Goal: Task Accomplishment & Management: Manage account settings

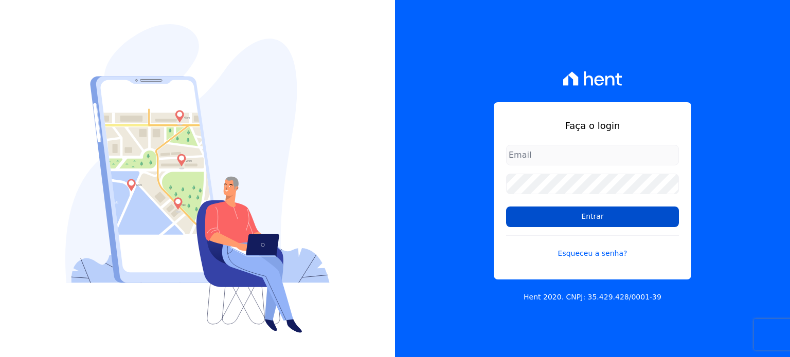
type input "[EMAIL_ADDRESS][DOMAIN_NAME]"
click at [588, 218] on input "Entrar" at bounding box center [592, 217] width 173 height 21
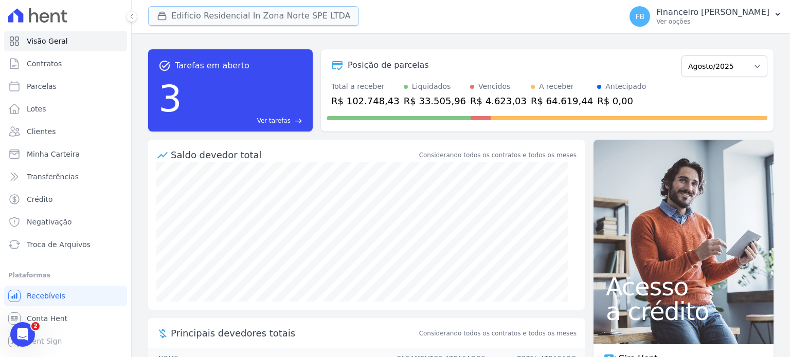
click at [255, 20] on button "Edificio Residencial In Zona Norte SPE LTDA" at bounding box center [253, 16] width 211 height 20
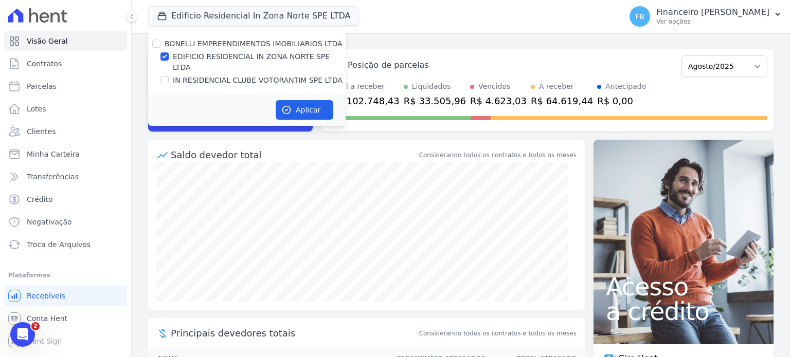
click at [254, 75] on label "IN RESIDENCIAL CLUBE VOTORANTIM SPE LTDA" at bounding box center [258, 80] width 170 height 11
click at [169, 76] on input "IN RESIDENCIAL CLUBE VOTORANTIM SPE LTDA" at bounding box center [164, 80] width 8 height 8
checkbox input "true"
click at [261, 55] on label "EDIFICIO RESIDENCIAL IN ZONA NORTE SPE LTDA" at bounding box center [259, 62] width 173 height 22
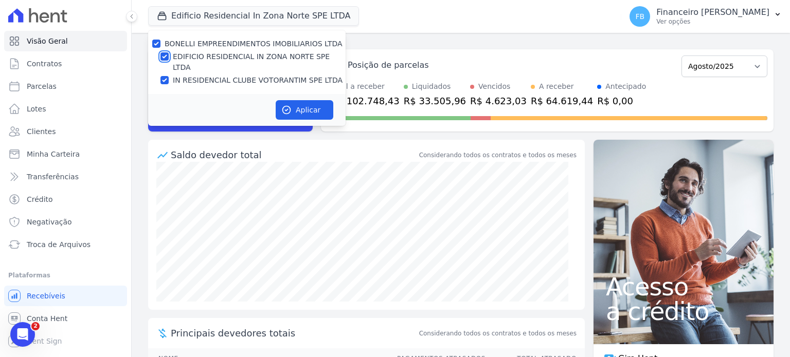
click at [169, 55] on input "EDIFICIO RESIDENCIAL IN ZONA NORTE SPE LTDA" at bounding box center [164, 56] width 8 height 8
checkbox input "false"
click at [298, 100] on button "Aplicar" at bounding box center [305, 110] width 58 height 20
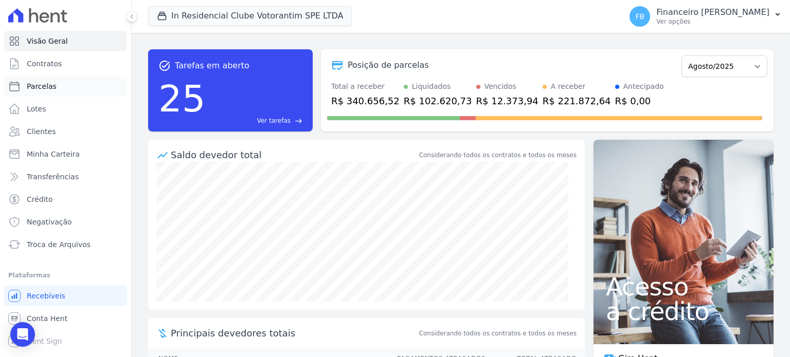
click at [51, 90] on span "Parcelas" at bounding box center [42, 86] width 30 height 10
select select
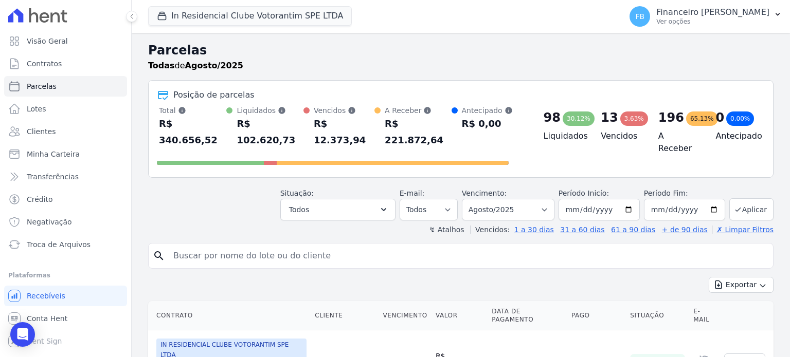
click at [198, 246] on input "search" at bounding box center [468, 256] width 602 height 21
type input "emman"
click at [709, 277] on button "Exportar" at bounding box center [741, 285] width 65 height 16
drag, startPoint x: 208, startPoint y: 244, endPoint x: 0, endPoint y: 238, distance: 208.4
click at [0, 238] on div "Visão Geral Contratos [GEOGRAPHIC_DATA] Lotes Clientes Minha Carteira Transferê…" at bounding box center [395, 178] width 790 height 357
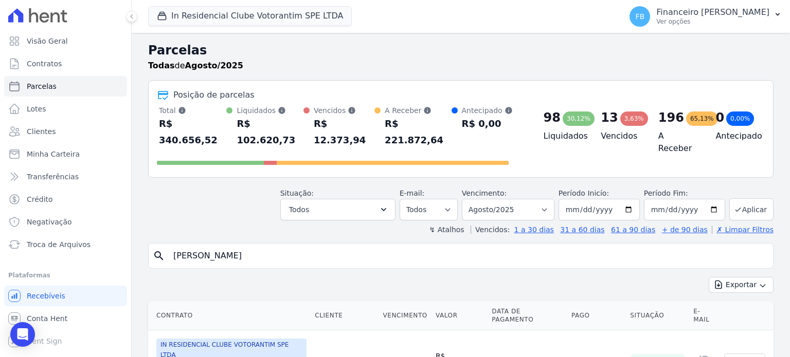
type input "[PERSON_NAME]"
select select
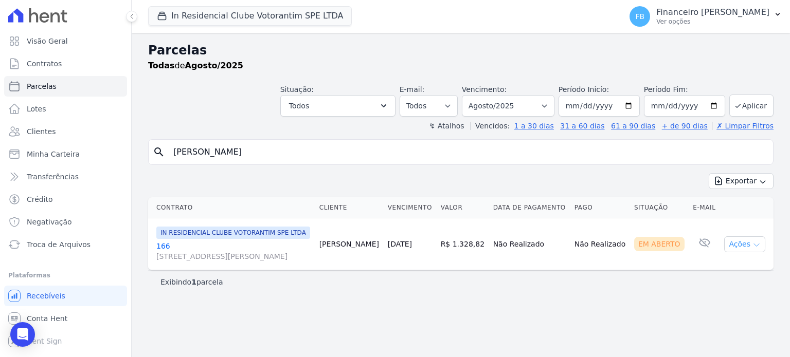
click at [759, 252] on button "Ações" at bounding box center [744, 245] width 41 height 16
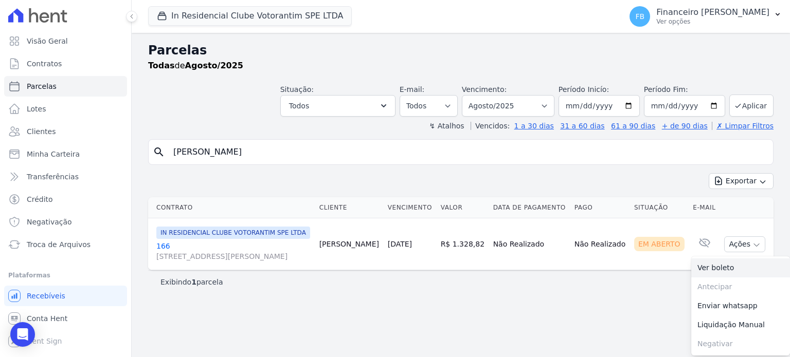
click at [711, 278] on link "Ver boleto" at bounding box center [740, 268] width 99 height 19
drag, startPoint x: 216, startPoint y: 150, endPoint x: 0, endPoint y: 129, distance: 216.9
click at [0, 129] on div "Visão Geral Contratos [GEOGRAPHIC_DATA] Lotes Clientes Minha Carteira Transferê…" at bounding box center [395, 178] width 790 height 357
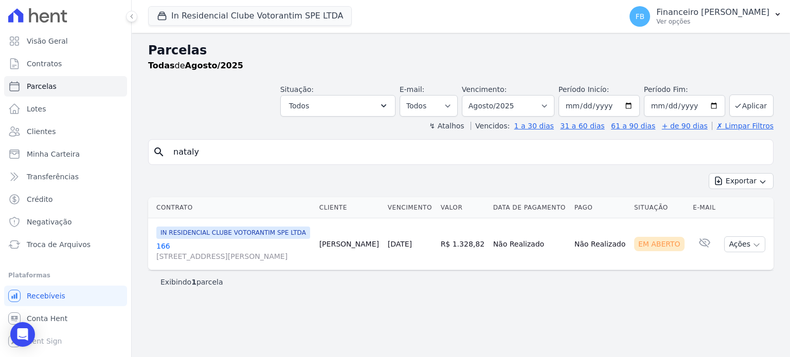
type input "nataly"
select select
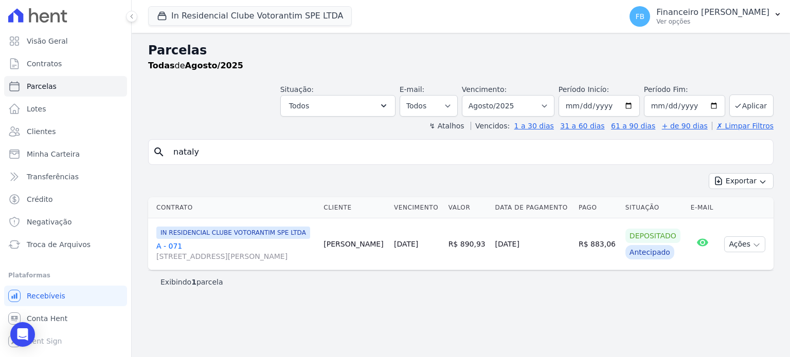
drag, startPoint x: 222, startPoint y: 153, endPoint x: 0, endPoint y: 164, distance: 222.4
click at [1, 164] on div "Visão Geral Contratos [GEOGRAPHIC_DATA] Lotes Clientes Minha Carteira Transferê…" at bounding box center [395, 178] width 790 height 357
type input "[PERSON_NAME]"
select select
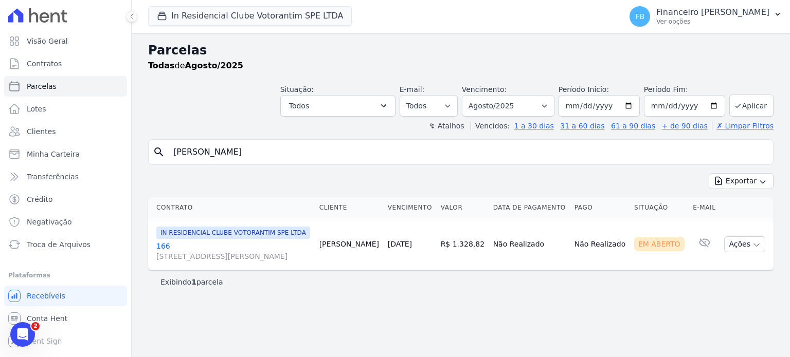
click at [167, 252] on link "166 [STREET_ADDRESS][PERSON_NAME]" at bounding box center [233, 251] width 155 height 21
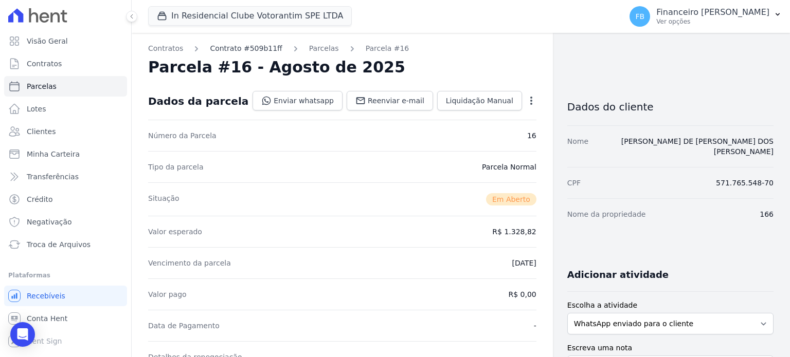
click at [262, 47] on link "Contrato #509b11ff" at bounding box center [246, 48] width 72 height 11
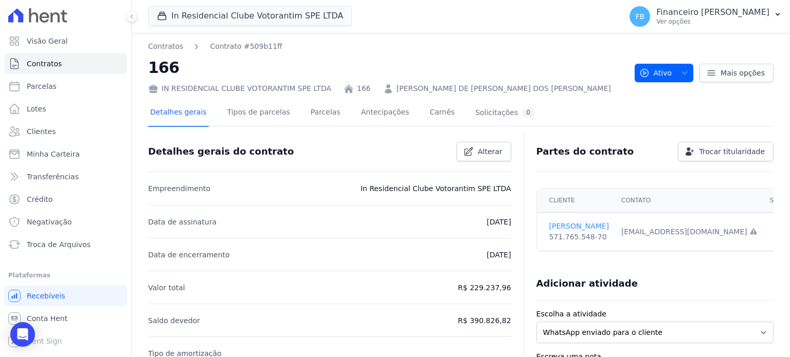
click at [607, 223] on link "[PERSON_NAME]" at bounding box center [579, 226] width 60 height 11
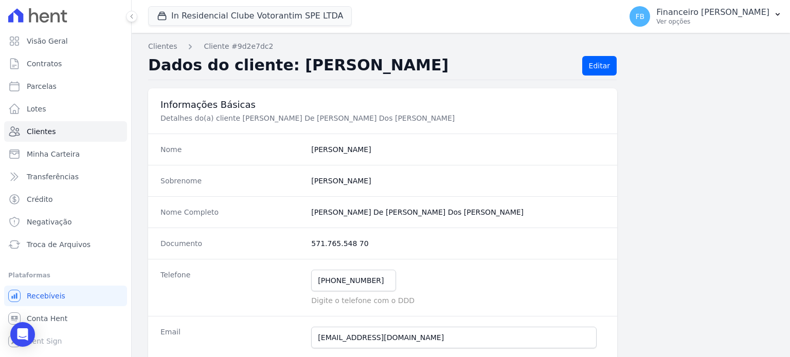
scroll to position [51, 0]
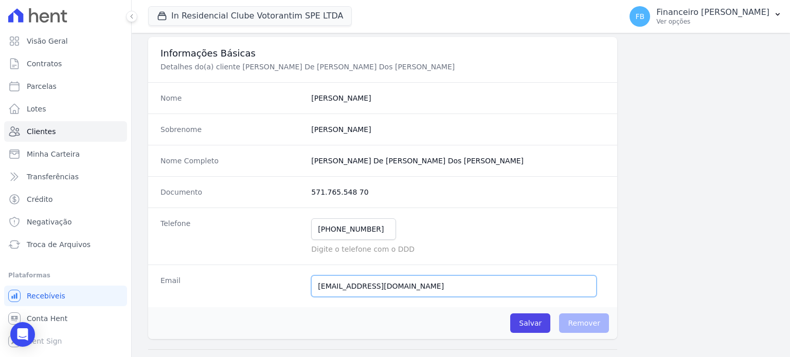
drag, startPoint x: 428, startPoint y: 288, endPoint x: 246, endPoint y: 283, distance: 182.1
click at [246, 283] on div "Email [EMAIL_ADDRESS][DOMAIN_NAME] E-mail enviado. Aguardando confirmação.." at bounding box center [382, 286] width 469 height 43
paste input "j140477"
type input "[EMAIL_ADDRESS][DOMAIN_NAME]"
click at [535, 323] on input "Salvar" at bounding box center [530, 324] width 40 height 20
